Goal: Task Accomplishment & Management: Use online tool/utility

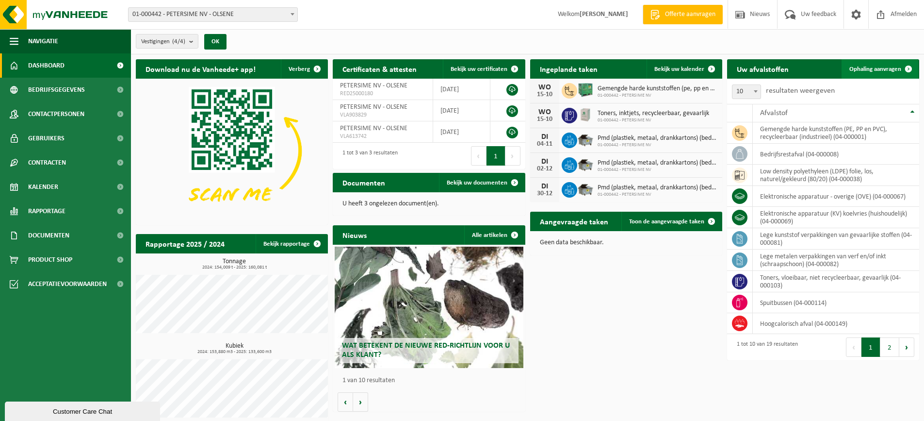
click at [878, 68] on span "Ophaling aanvragen" at bounding box center [875, 69] width 52 height 6
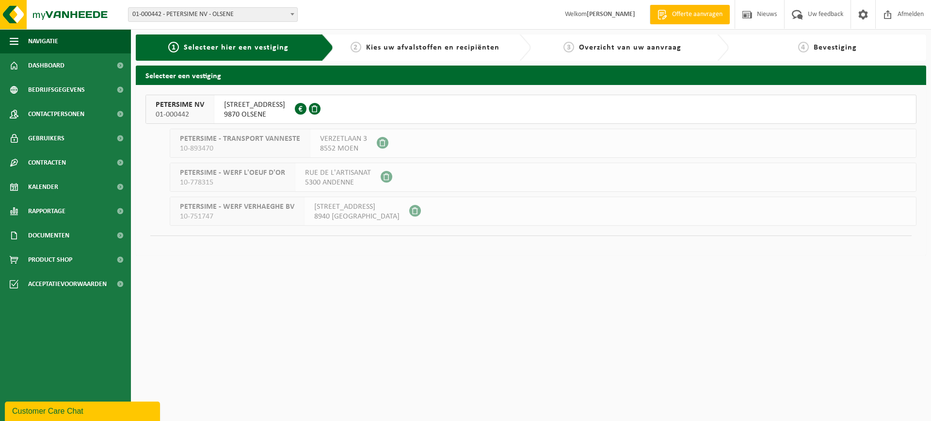
click at [343, 106] on button "PETERSIME NV 01-000442 CENTRUMSTRAAT 125 9870 OLSENE 0404.527.612" at bounding box center [531, 109] width 771 height 29
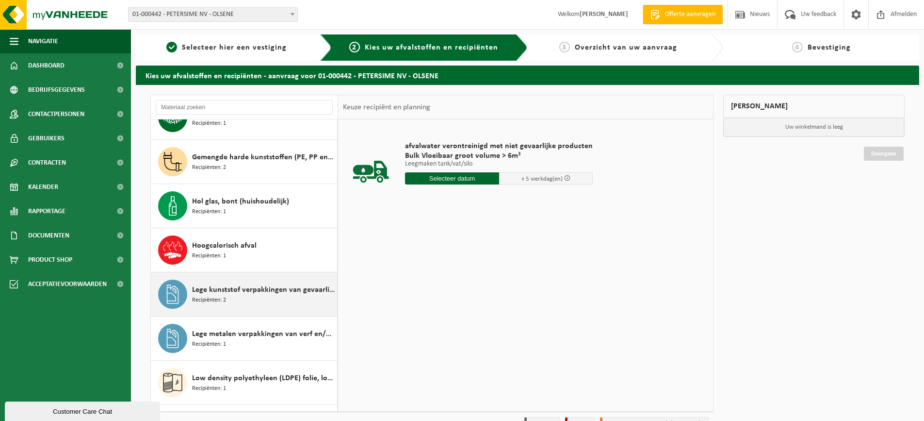
scroll to position [146, 0]
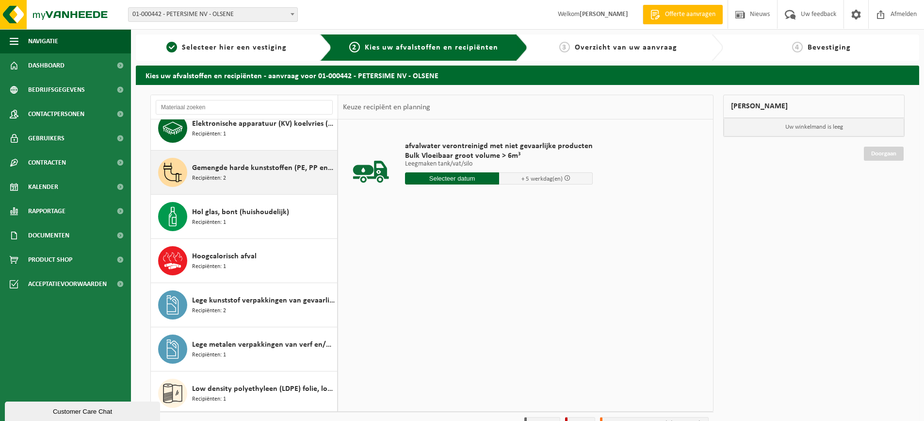
click at [266, 166] on span "Gemengde harde kunststoffen (PE, PP en PVC), recycleerbaar (industrieel)" at bounding box center [263, 168] width 143 height 12
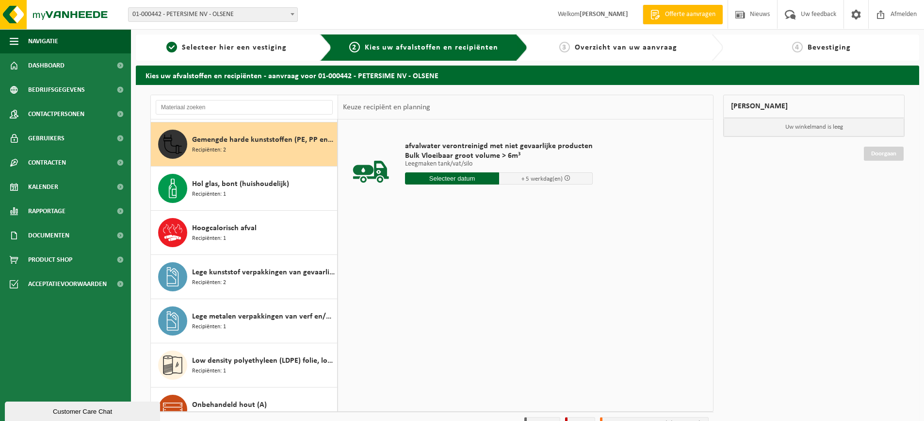
scroll to position [177, 0]
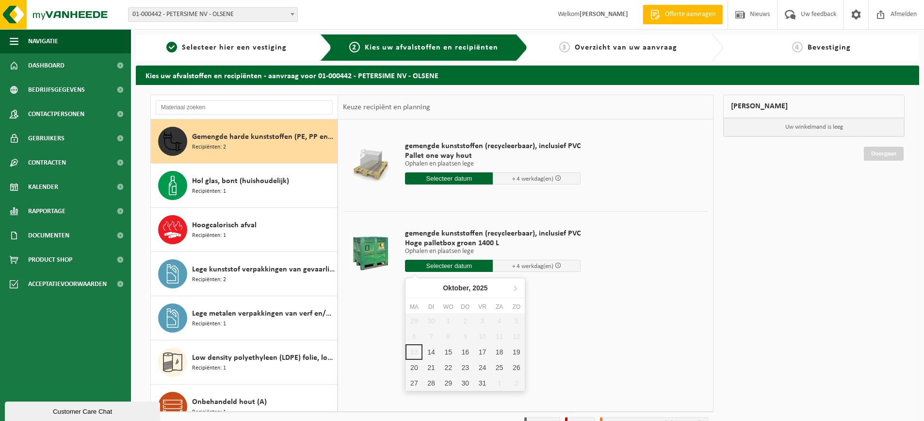
click at [453, 264] on input "text" at bounding box center [449, 266] width 88 height 12
click at [430, 351] on div "14" at bounding box center [430, 352] width 17 height 16
type input "Van 2025-10-14"
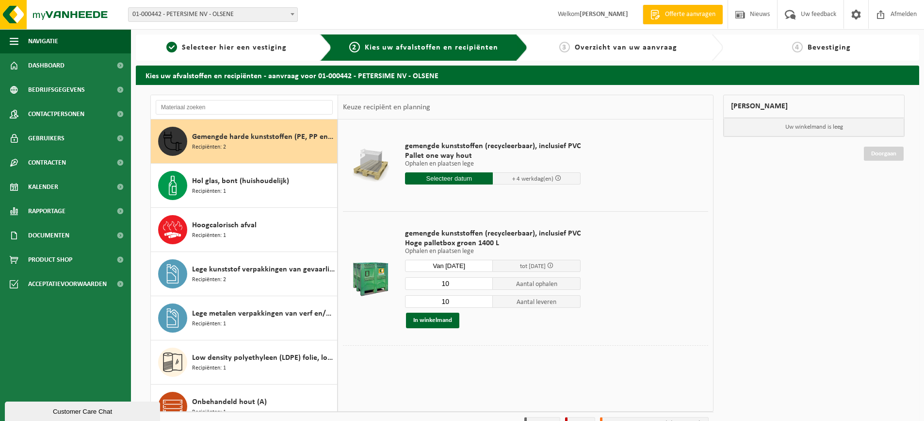
drag, startPoint x: 477, startPoint y: 266, endPoint x: 481, endPoint y: 260, distance: 7.0
drag, startPoint x: 481, startPoint y: 260, endPoint x: 689, endPoint y: 286, distance: 210.2
click at [689, 286] on td "gemengde kunststoffen (recycleerbaar), inclusief PVC Hoge palletbox groen 1400 …" at bounding box center [553, 278] width 310 height 134
click at [481, 266] on input "Van 2025-10-14" at bounding box center [449, 266] width 88 height 12
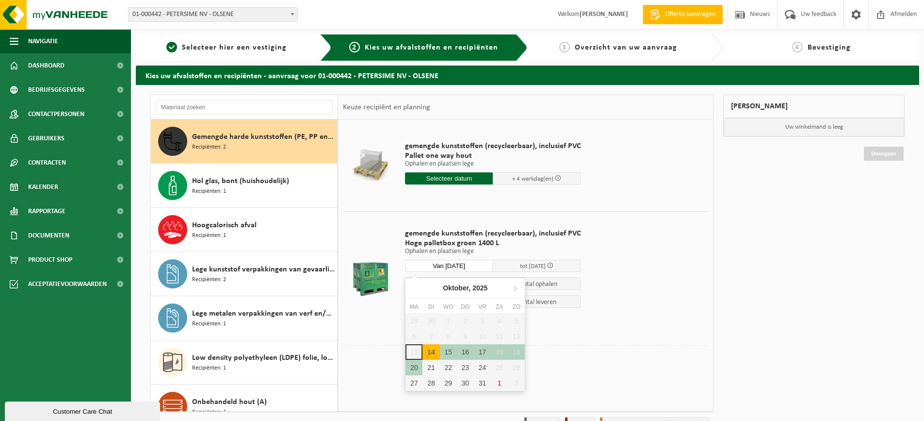
click at [427, 350] on div "14" at bounding box center [430, 352] width 17 height 16
click at [450, 350] on div "15" at bounding box center [448, 352] width 17 height 16
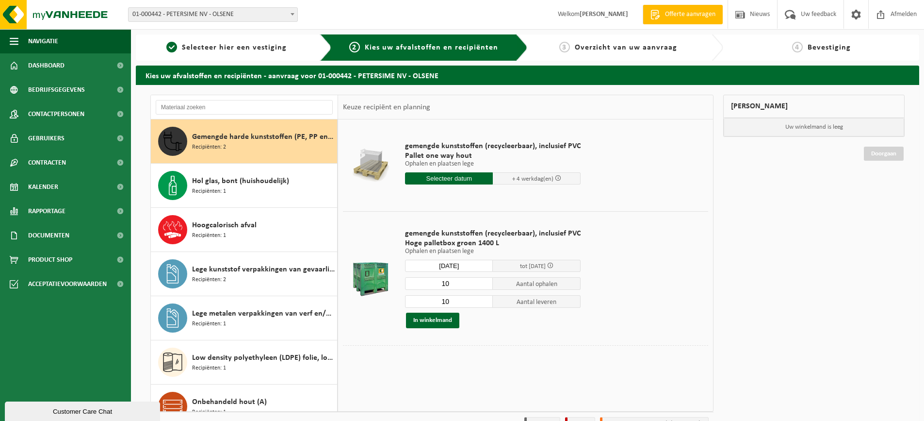
type input "Van 2025-10-15"
click at [482, 285] on input "9" at bounding box center [449, 283] width 88 height 13
click at [482, 285] on input "8" at bounding box center [449, 283] width 88 height 13
click at [482, 285] on input "7" at bounding box center [449, 283] width 88 height 13
click at [482, 285] on input "6" at bounding box center [449, 283] width 88 height 13
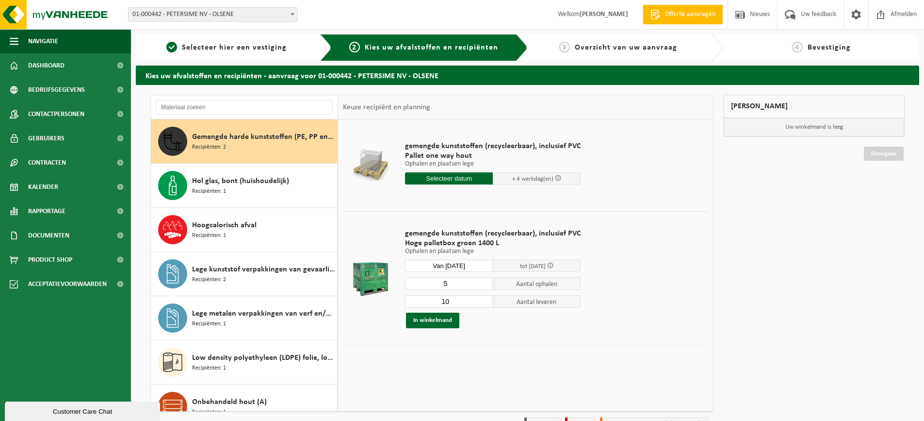
click at [482, 285] on input "5" at bounding box center [449, 283] width 88 height 13
click at [482, 285] on input "4" at bounding box center [449, 283] width 88 height 13
type input "3"
click at [482, 285] on input "3" at bounding box center [449, 283] width 88 height 13
click at [484, 304] on input "9" at bounding box center [449, 301] width 88 height 13
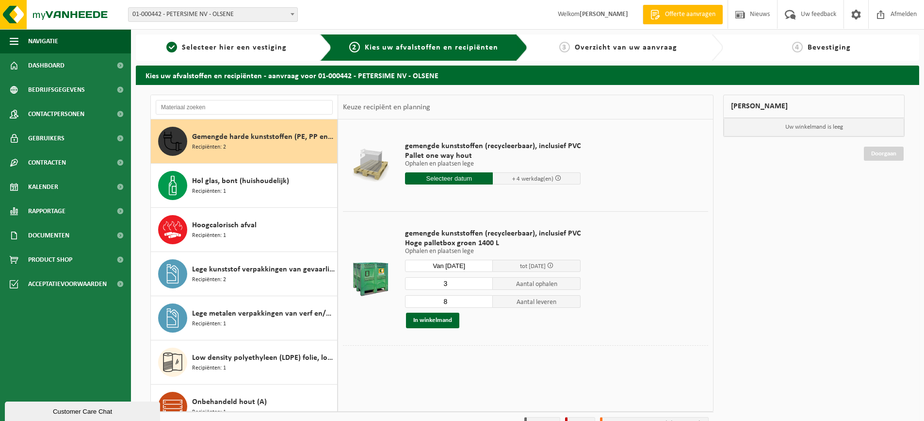
click at [484, 304] on input "8" at bounding box center [449, 301] width 88 height 13
click at [484, 304] on input "7" at bounding box center [449, 301] width 88 height 13
click at [484, 304] on input "6" at bounding box center [449, 301] width 88 height 13
click at [484, 304] on input "5" at bounding box center [449, 301] width 88 height 13
click at [484, 304] on input "4" at bounding box center [449, 301] width 88 height 13
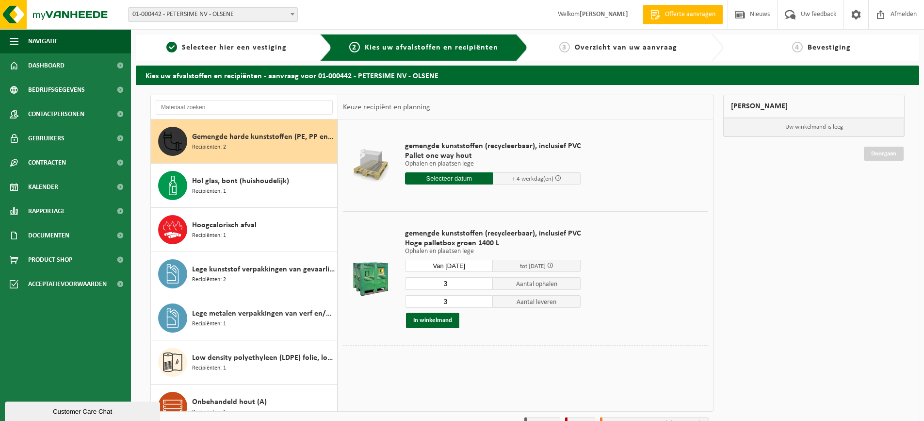
type input "3"
click at [484, 304] on input "3" at bounding box center [449, 301] width 88 height 13
click at [432, 321] on button "In winkelmand" at bounding box center [432, 320] width 53 height 16
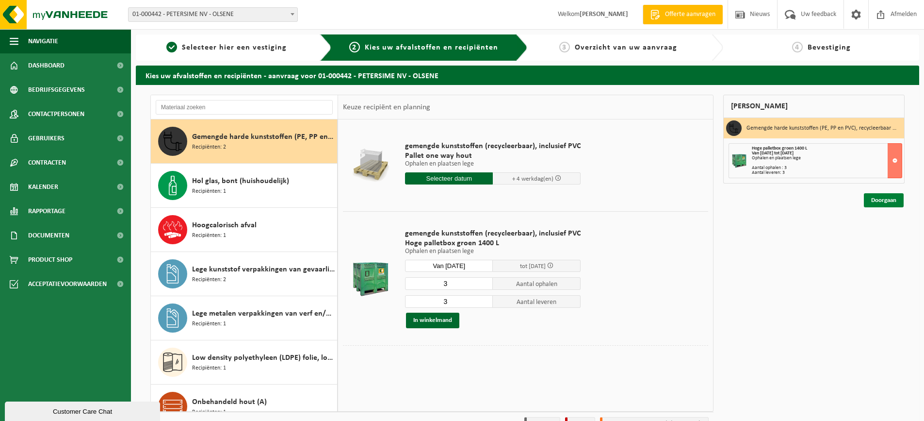
click at [881, 199] on link "Doorgaan" at bounding box center [884, 200] width 40 height 14
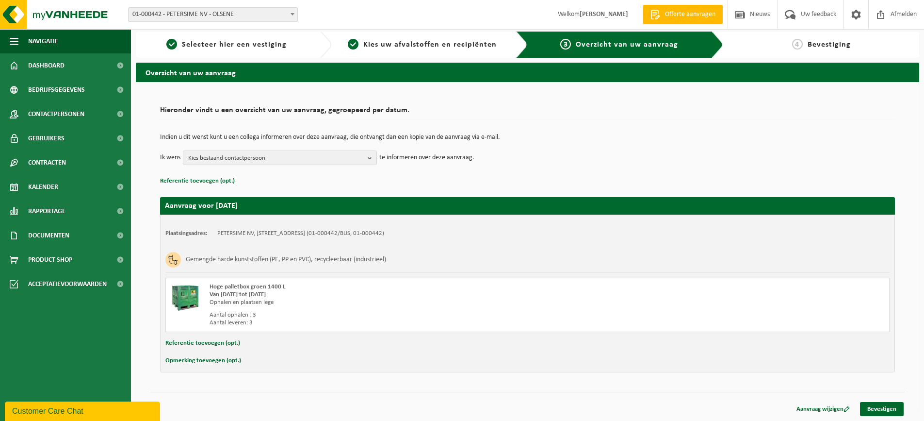
scroll to position [3, 0]
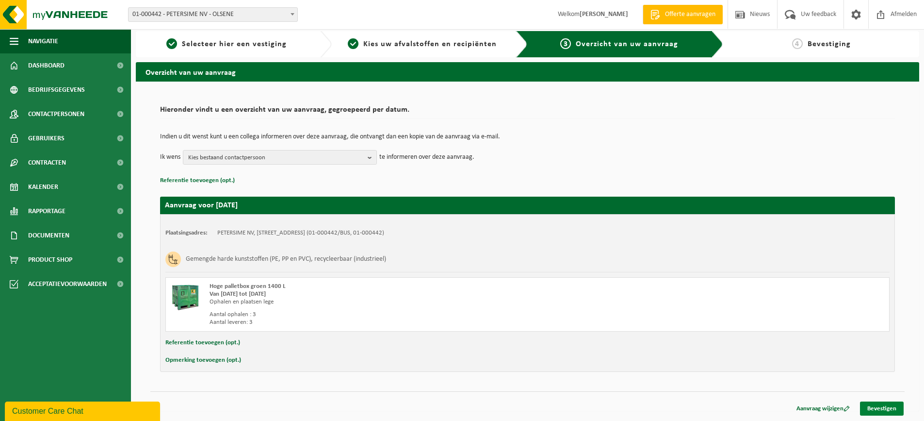
click at [883, 406] on link "Bevestigen" at bounding box center [882, 408] width 44 height 14
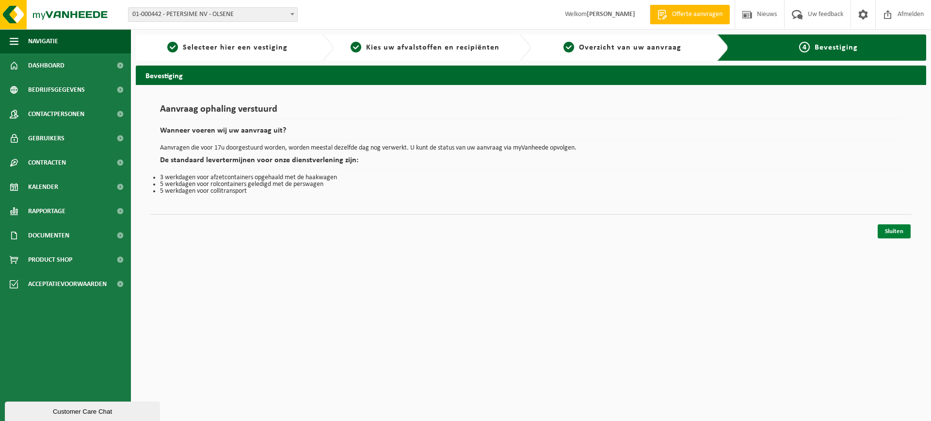
click at [892, 232] on link "Sluiten" at bounding box center [894, 231] width 33 height 14
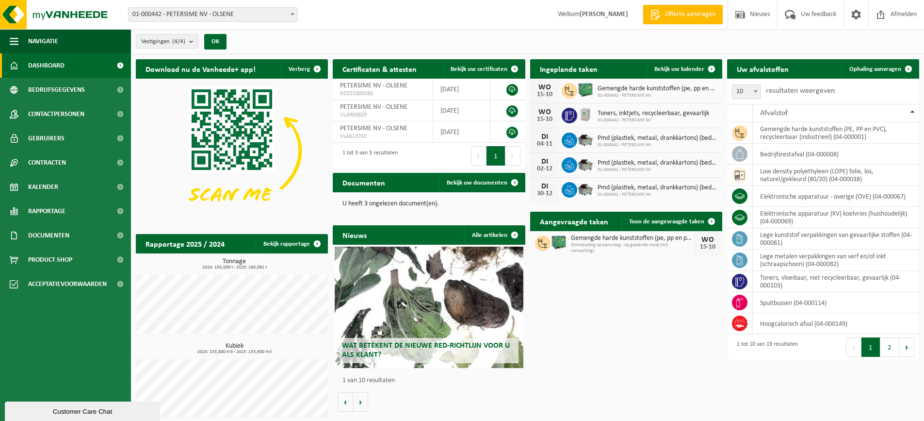
drag, startPoint x: 670, startPoint y: 66, endPoint x: 638, endPoint y: 69, distance: 31.7
drag, startPoint x: 638, startPoint y: 69, endPoint x: 621, endPoint y: 41, distance: 33.3
click at [621, 41] on div "Vestigingen (4/4) Alles selecteren Alles deselecteren Actieve selecteren PETERS…" at bounding box center [527, 41] width 793 height 25
click at [898, 14] on span "Afmelden" at bounding box center [903, 14] width 31 height 29
click at [901, 17] on span "Afmelden" at bounding box center [903, 14] width 31 height 29
